Goal: Task Accomplishment & Management: Complete application form

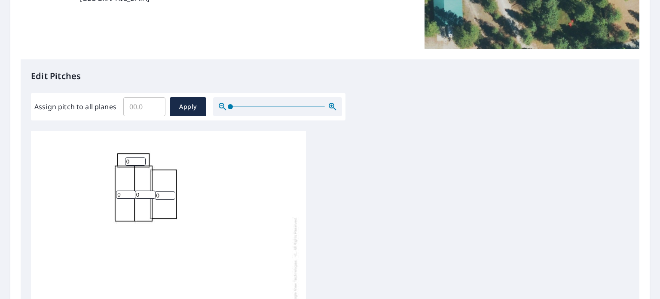
scroll to position [172, 0]
drag, startPoint x: 133, startPoint y: 163, endPoint x: 120, endPoint y: 159, distance: 13.2
click at [120, 159] on div "0 0 0 0 0 0 0 0 0 0 0 0 0 0 0 0 0 0 0" at bounding box center [168, 265] width 275 height 270
type input "12"
drag, startPoint x: 119, startPoint y: 192, endPoint x: 113, endPoint y: 192, distance: 6.4
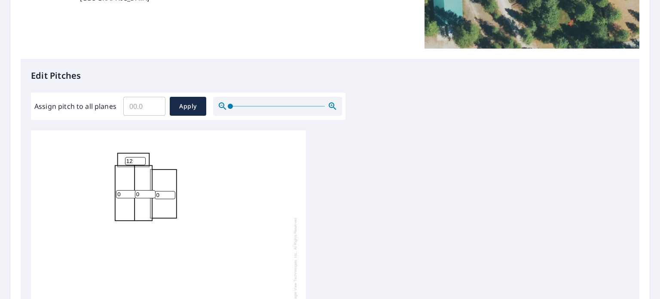
click at [113, 192] on div "0 0 0 0 0 0 12 0 0 0 0 0 0 0 0 0 0 0 0" at bounding box center [168, 265] width 275 height 270
type input "12"
click at [148, 192] on input "1" at bounding box center [145, 194] width 21 height 8
type input "12"
drag, startPoint x: 160, startPoint y: 194, endPoint x: 154, endPoint y: 198, distance: 7.0
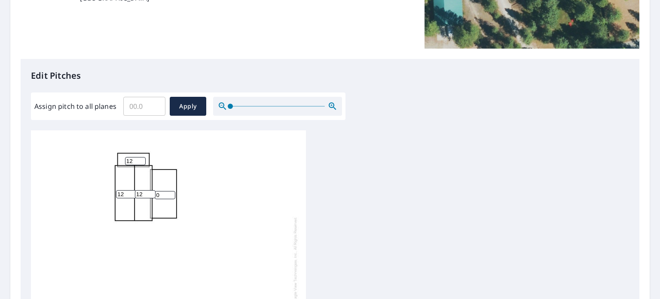
click at [154, 198] on div "0 0 12 0 12 0 12 0 0 0 0 0 0 0 0 0 0 0 0" at bounding box center [168, 265] width 275 height 270
type input "8"
click at [404, 208] on div "8 0 12 0 12 0 12 0 0 0 0 0 0 0 0 0 0 0 0" at bounding box center [330, 265] width 598 height 270
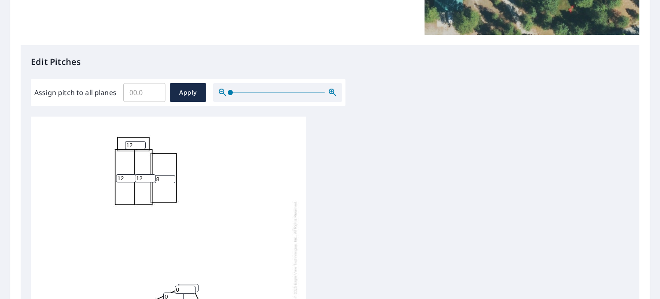
scroll to position [166, 0]
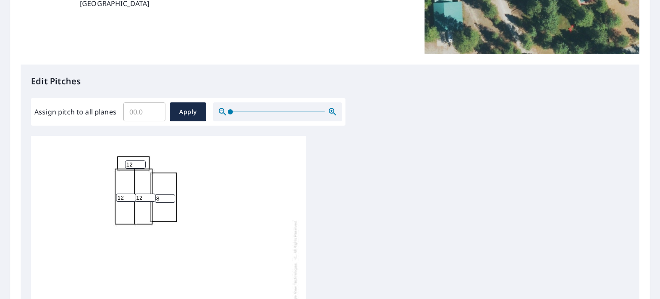
drag, startPoint x: 131, startPoint y: 159, endPoint x: 114, endPoint y: 155, distance: 16.8
click at [114, 155] on div "8 0 12 0 12 0 12 0 0 0 0 0 0 0 0 0 0 0 0" at bounding box center [168, 269] width 275 height 270
drag, startPoint x: 134, startPoint y: 157, endPoint x: 120, endPoint y: 158, distance: 13.8
click at [120, 158] on div "8 0 12 0 12 0 12 0 0 0 0 0 0 0 0 0 0 0 0" at bounding box center [168, 269] width 275 height 270
type input "0"
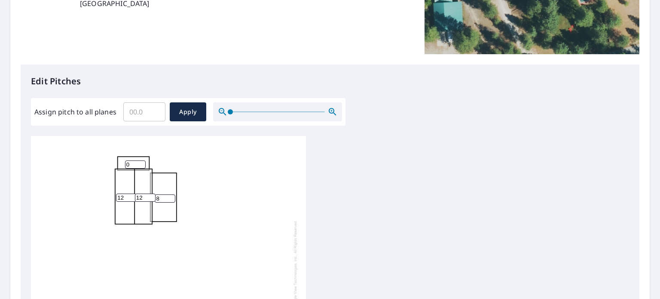
scroll to position [326, 0]
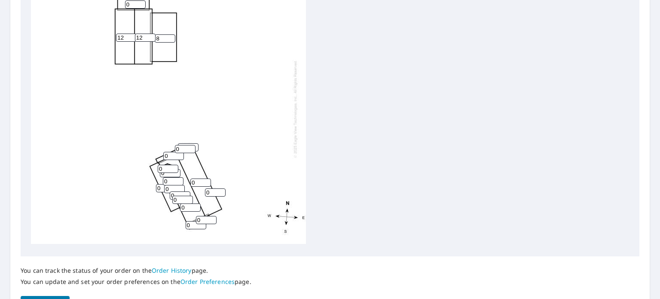
drag, startPoint x: 127, startPoint y: 31, endPoint x: 113, endPoint y: 30, distance: 14.2
click at [113, 30] on div "8 0 12 0 12 0 0 0 0 0 0 0 0 0 0 0 0 0 0" at bounding box center [168, 109] width 275 height 270
type input "0"
drag, startPoint x: 149, startPoint y: 31, endPoint x: 133, endPoint y: 31, distance: 16.3
click at [135, 34] on input "4" at bounding box center [145, 38] width 21 height 8
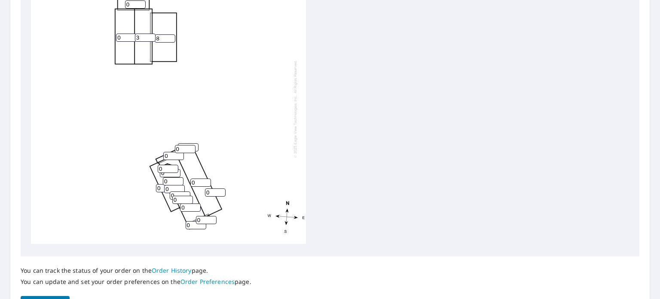
click at [150, 34] on input "3" at bounding box center [145, 38] width 21 height 8
click at [149, 34] on input "2" at bounding box center [145, 38] width 21 height 8
click at [149, 34] on input "1" at bounding box center [145, 38] width 21 height 8
type input "0"
click at [149, 34] on input "0" at bounding box center [145, 38] width 21 height 8
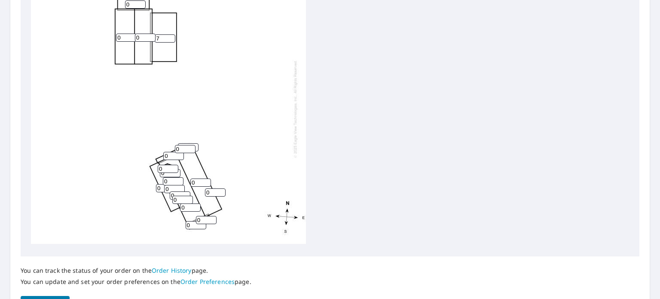
click at [170, 34] on input "7" at bounding box center [165, 38] width 21 height 8
click at [170, 34] on input "6" at bounding box center [165, 38] width 21 height 8
click at [170, 34] on input "5" at bounding box center [165, 38] width 21 height 8
click at [170, 34] on input "4" at bounding box center [165, 38] width 21 height 8
click at [170, 34] on input "3" at bounding box center [165, 38] width 21 height 8
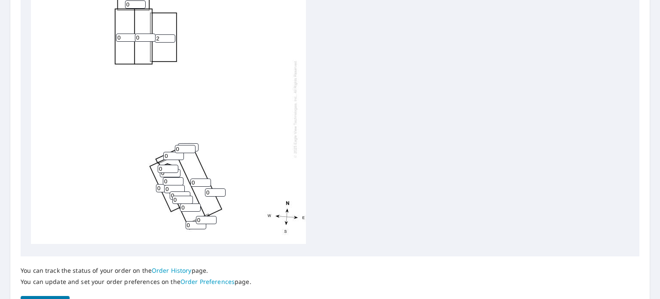
click at [170, 34] on input "2" at bounding box center [165, 38] width 21 height 8
click at [170, 34] on input "1" at bounding box center [165, 38] width 21 height 8
type input "0"
click at [170, 34] on input "0" at bounding box center [165, 38] width 21 height 8
drag, startPoint x: 160, startPoint y: 183, endPoint x: 153, endPoint y: 183, distance: 6.9
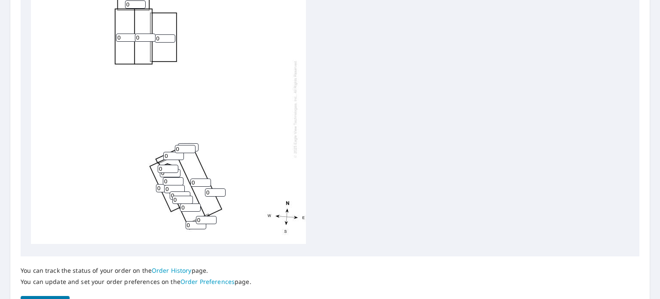
click at [153, 183] on div "0 0 0 0 0 0 0 0 0 0 0 0 0 0 0 0 0 0 0" at bounding box center [168, 109] width 275 height 270
type input "8"
click at [176, 145] on input "0" at bounding box center [185, 149] width 21 height 8
type input "12"
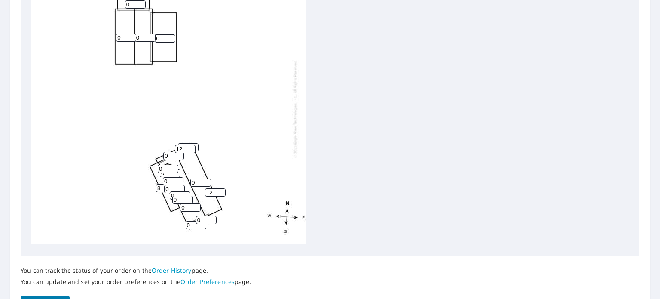
drag, startPoint x: 166, startPoint y: 151, endPoint x: 161, endPoint y: 149, distance: 5.4
click at [161, 149] on div "0 0 0 0 0 8 0 0 0 0 0 0 0 0 0 0 0 12 12" at bounding box center [168, 109] width 275 height 270
type input "8"
click at [162, 165] on input "0" at bounding box center [168, 169] width 21 height 8
click at [163, 166] on input "12" at bounding box center [168, 169] width 21 height 8
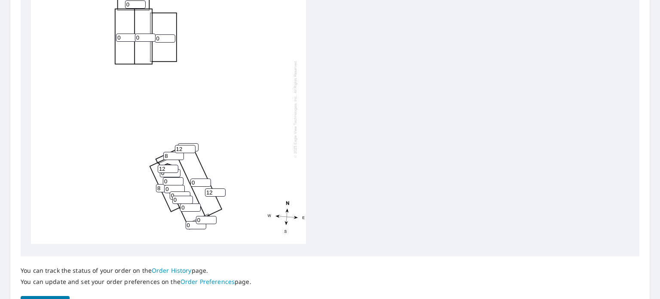
type input "12"
click at [165, 169] on input "0" at bounding box center [170, 173] width 21 height 8
drag, startPoint x: 165, startPoint y: 169, endPoint x: 146, endPoint y: 166, distance: 18.7
click at [146, 166] on div "0 0 0 0 0 8 0 8 0 0 0 0 0 0 0 12 0 12 12" at bounding box center [168, 109] width 275 height 270
type input "12"
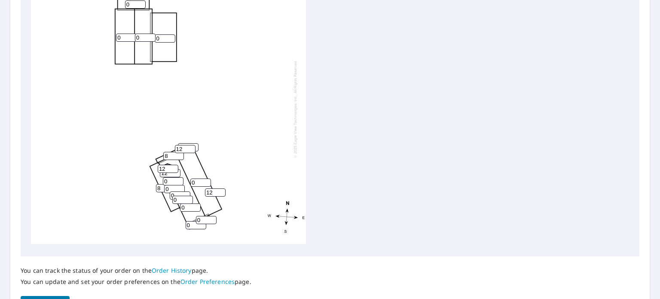
click at [163, 177] on input "0" at bounding box center [173, 181] width 21 height 8
type input "12"
drag, startPoint x: 168, startPoint y: 182, endPoint x: 160, endPoint y: 182, distance: 8.6
click at [160, 182] on div "0 0 0 0 0 8 0 8 0 12 0 12 0 0 0 12 0 12 12" at bounding box center [168, 109] width 275 height 270
type input "12"
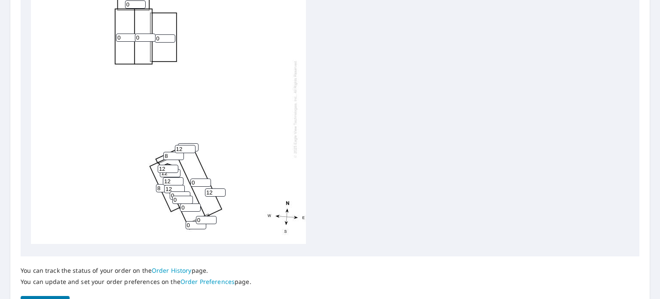
drag, startPoint x: 196, startPoint y: 175, endPoint x: 186, endPoint y: 175, distance: 9.5
click at [186, 175] on div "0 0 0 0 0 8 0 8 12 12 0 12 0 0 0 12 0 12 12" at bounding box center [168, 109] width 275 height 270
type input "12"
drag, startPoint x: 175, startPoint y: 188, endPoint x: 168, endPoint y: 190, distance: 6.8
click at [168, 190] on div "0 12 0 0 0 8 0 8 12 12 0 12 0 0 0 12 0 12 12" at bounding box center [168, 109] width 275 height 270
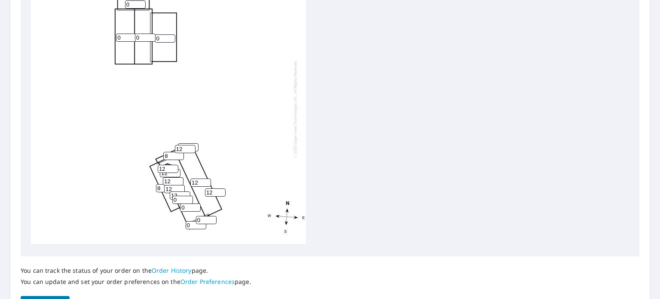
type input "12"
drag, startPoint x: 176, startPoint y: 194, endPoint x: 164, endPoint y: 193, distance: 11.6
click at [164, 193] on div "0 12 0 0 0 8 0 8 12 12 0 12 0 12 0 12 0 12 12" at bounding box center [168, 109] width 275 height 270
type input "12"
drag, startPoint x: 188, startPoint y: 198, endPoint x: 171, endPoint y: 198, distance: 16.8
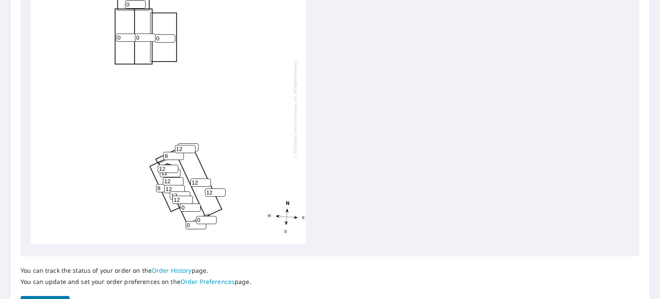
click at [171, 198] on div "0 12 0 0 0 8 0 8 12 12 0 12 0 12 12 12 0 12 12" at bounding box center [168, 109] width 275 height 270
type input "12"
drag, startPoint x: 189, startPoint y: 221, endPoint x: 184, endPoint y: 221, distance: 5.6
click at [184, 221] on div "0 12 0 12 0 8 0 8 12 12 0 12 0 12 12 12 0 12 12" at bounding box center [168, 109] width 275 height 270
type input "8"
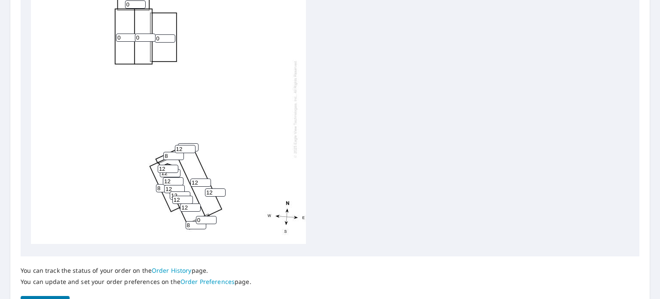
drag, startPoint x: 206, startPoint y: 214, endPoint x: 192, endPoint y: 214, distance: 13.8
click at [192, 214] on div "0 12 0 12 0 8 0 8 12 12 8 12 0 12 12 12 0 12 12" at bounding box center [168, 109] width 275 height 270
type input "8"
drag, startPoint x: 127, startPoint y: 28, endPoint x: 116, endPoint y: 31, distance: 12.1
click at [116, 34] on input "0" at bounding box center [126, 38] width 21 height 8
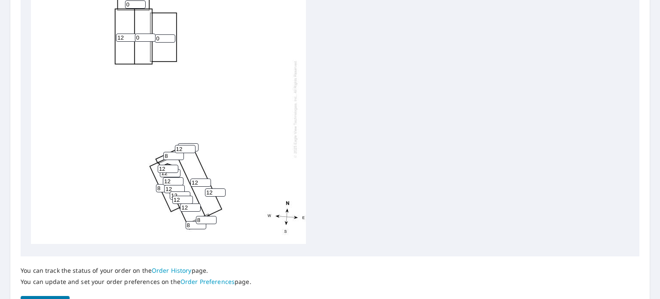
type input "12"
drag, startPoint x: 143, startPoint y: 27, endPoint x: 132, endPoint y: 27, distance: 10.3
click at [132, 27] on div "0 12 12 12 0 8 0 8 12 12 8 12 8 12 12 12 0 12 12" at bounding box center [168, 109] width 275 height 270
type input "12"
drag, startPoint x: 164, startPoint y: 31, endPoint x: 154, endPoint y: 32, distance: 10.0
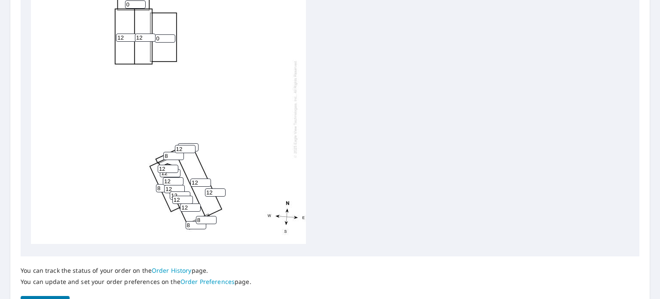
click at [154, 32] on div "0 12 12 12 12 8 0 8 12 12 8 12 8 12 12 12 0 12 12" at bounding box center [168, 109] width 275 height 270
type input "2"
click at [451, 135] on div "2 12 12 12 12 8 0 8 12 12 8 12 8 12 12 12 0 12 12" at bounding box center [330, 111] width 598 height 270
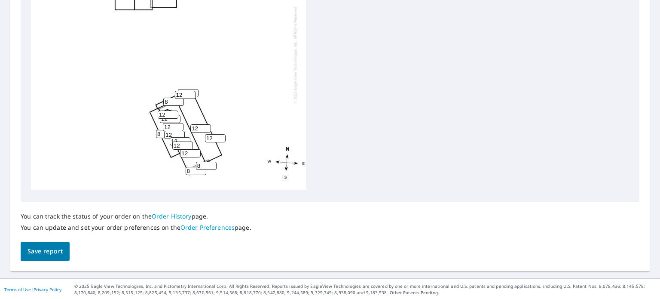
scroll to position [381, 0]
click at [40, 249] on span "Save report" at bounding box center [44, 250] width 35 height 11
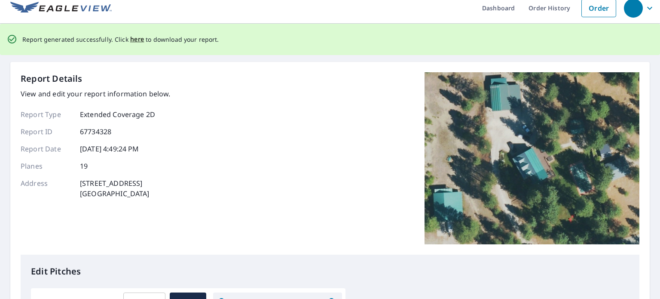
scroll to position [0, 0]
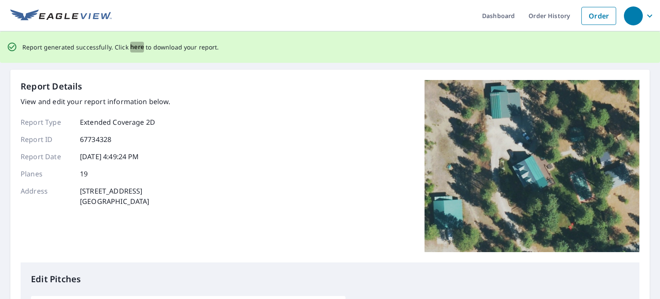
click at [134, 45] on span "here" at bounding box center [137, 47] width 14 height 11
